Goal: Task Accomplishment & Management: Manage account settings

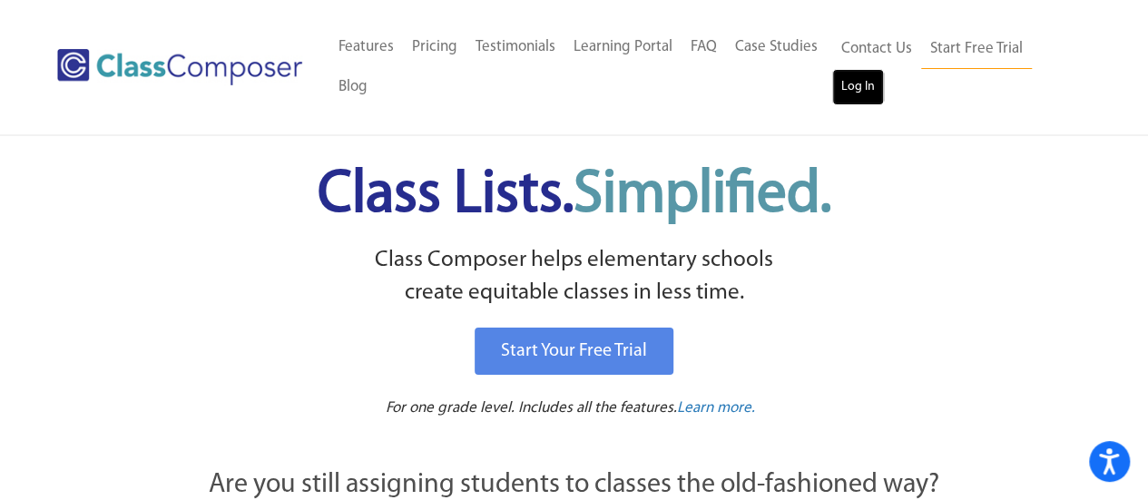
click at [862, 81] on link "Log In" at bounding box center [858, 87] width 52 height 36
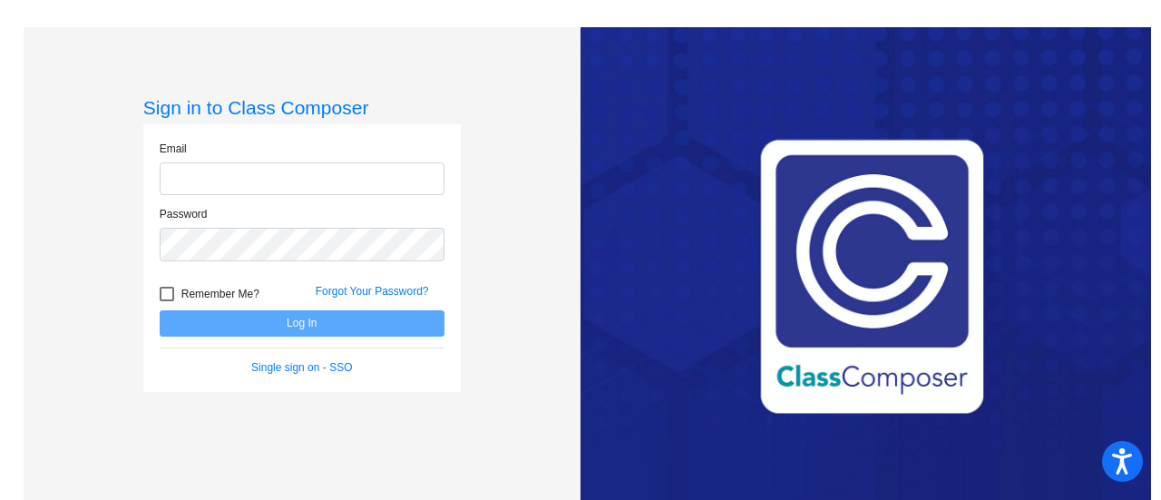
click at [360, 182] on input "email" at bounding box center [302, 179] width 285 height 34
type input "kbaum@mbgsd.org"
click at [367, 293] on link "Forgot Your Password?" at bounding box center [372, 291] width 113 height 13
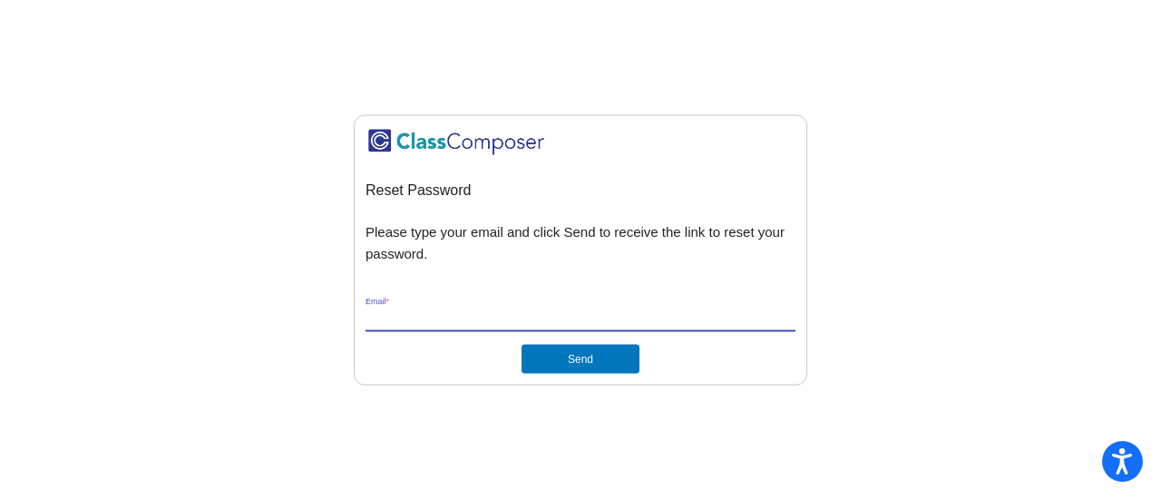
click at [431, 315] on input "Email *" at bounding box center [581, 318] width 430 height 16
type input "kbaum@mbgsd.org"
click at [522, 345] on button "Send" at bounding box center [581, 359] width 118 height 29
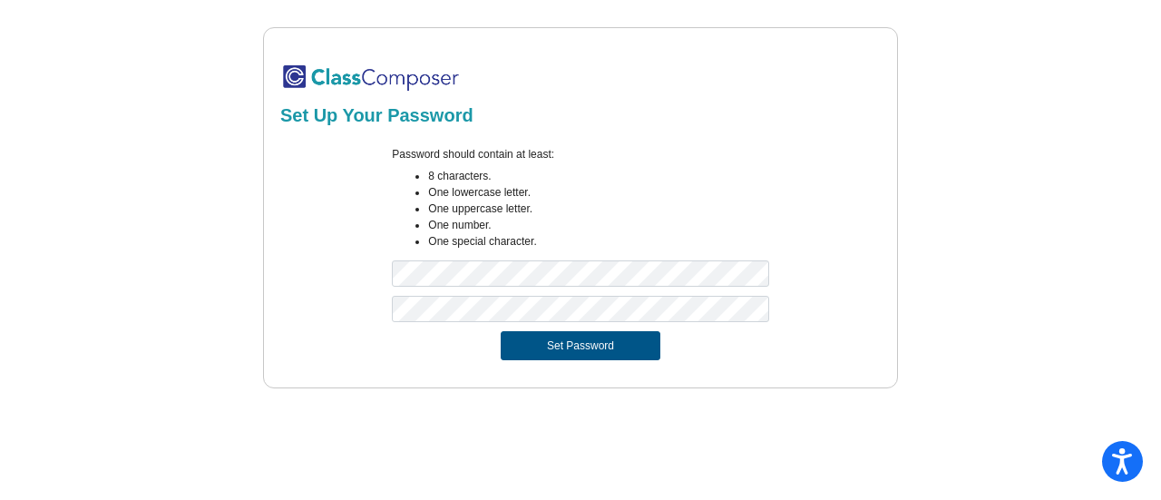
click at [622, 352] on button "Set Password" at bounding box center [581, 345] width 160 height 29
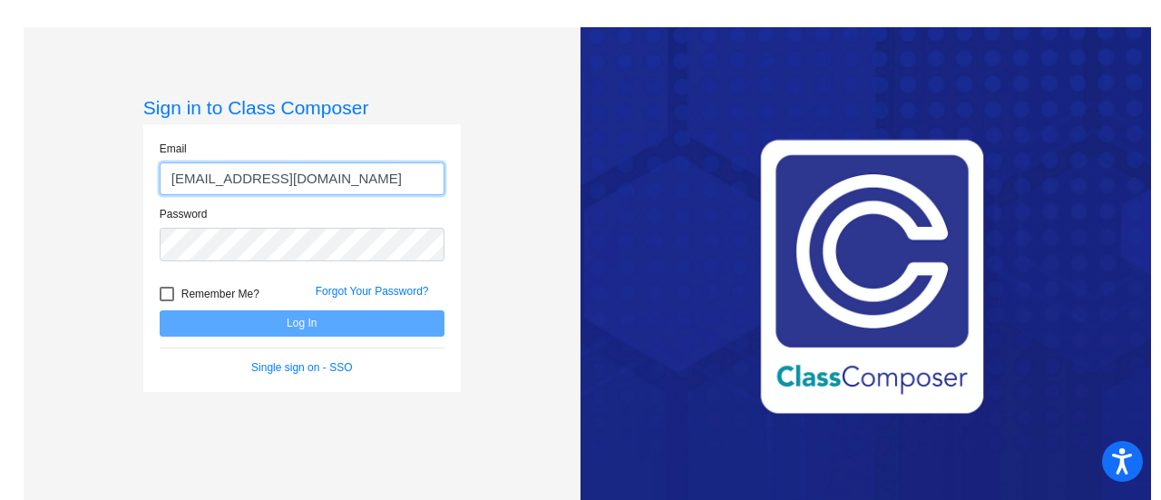
type input "kbaum@mbgsd.org"
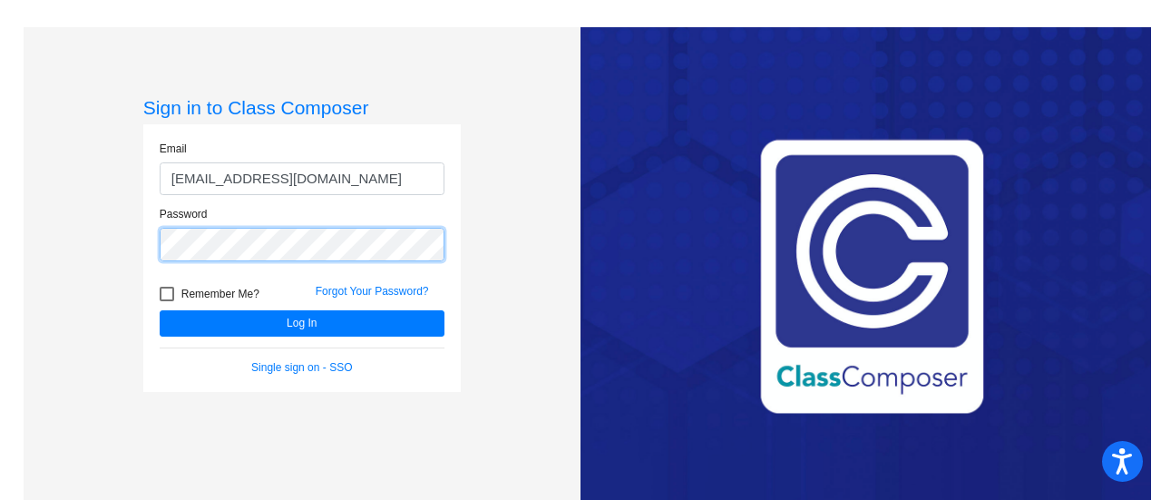
click at [160, 310] on button "Log In" at bounding box center [302, 323] width 285 height 26
